Goal: Task Accomplishment & Management: Use online tool/utility

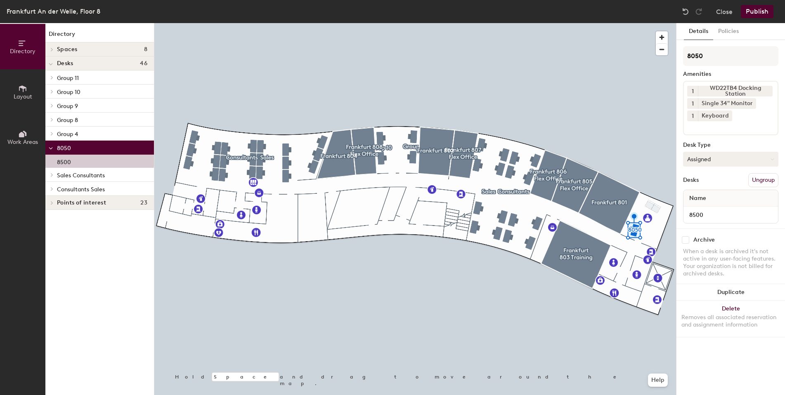
click at [716, 159] on button "Assigned" at bounding box center [730, 159] width 95 height 15
click at [694, 208] on div "Hoteled" at bounding box center [724, 209] width 83 height 12
click at [761, 8] on button "Publish" at bounding box center [757, 11] width 33 height 13
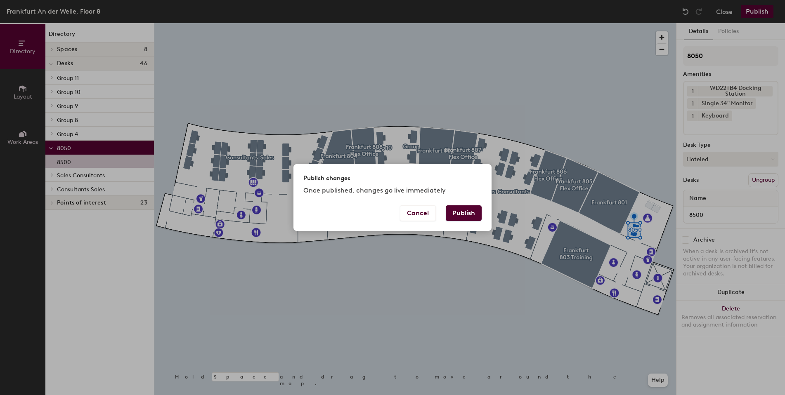
click at [459, 208] on button "Publish" at bounding box center [464, 214] width 36 height 16
